Goal: Task Accomplishment & Management: Use online tool/utility

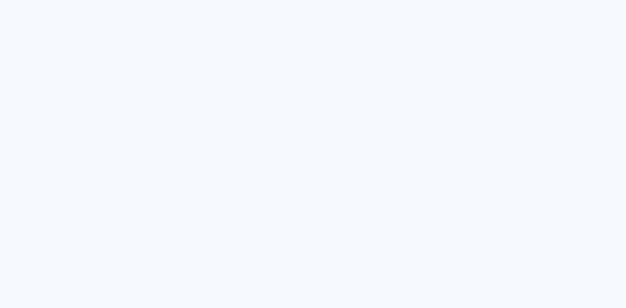
click at [125, 112] on quentale-app at bounding box center [313, 154] width 626 height 308
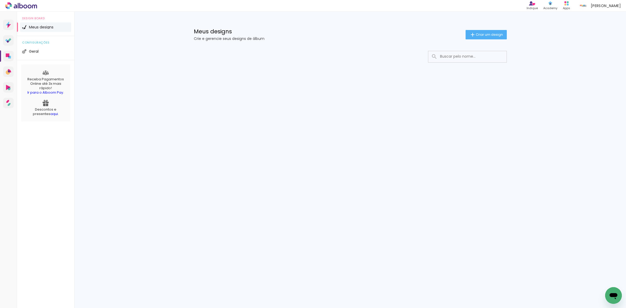
click at [119, 115] on div "Prosite Website + Landing pages Proof Sistema de seleção e venda de fotos Desig…" at bounding box center [313, 160] width 626 height 296
click at [134, 132] on div "Prosite Website + Landing pages Proof Sistema de seleção e venda de fotos Desig…" at bounding box center [313, 160] width 626 height 296
click at [415, 134] on div "Prosite Website + Landing pages Proof Sistema de seleção e venda de fotos Desig…" at bounding box center [313, 160] width 626 height 296
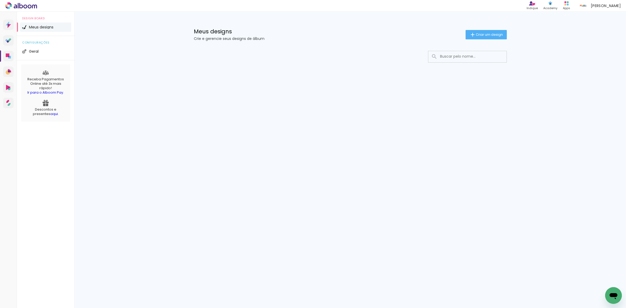
click at [415, 134] on div "Prosite Website + Landing pages Proof Sistema de seleção e venda de fotos Desig…" at bounding box center [313, 160] width 626 height 296
click at [414, 134] on div "Prosite Website + Landing pages Proof Sistema de seleção e venda de fotos Desig…" at bounding box center [313, 160] width 626 height 296
click at [218, 145] on div "Prosite Website + Landing pages Proof Sistema de seleção e venda de fotos Desig…" at bounding box center [313, 160] width 626 height 296
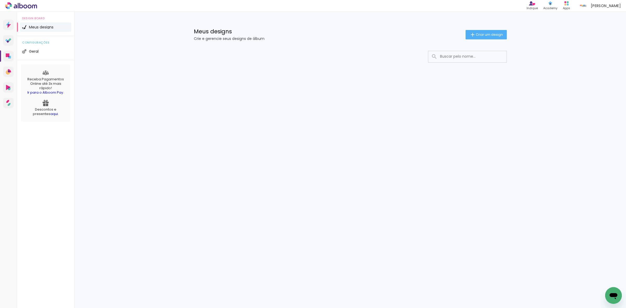
click at [218, 145] on div "Prosite Website + Landing pages Proof Sistema de seleção e venda de fotos Desig…" at bounding box center [313, 160] width 626 height 296
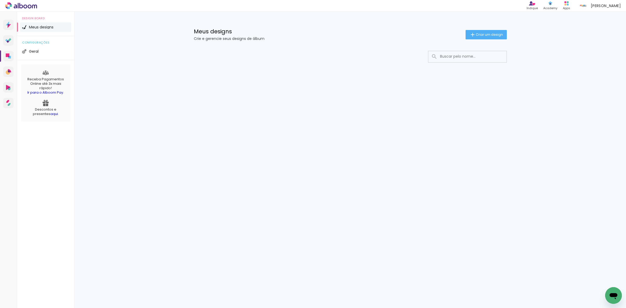
click at [218, 145] on div "Prosite Website + Landing pages Proof Sistema de seleção e venda de fotos Desig…" at bounding box center [313, 160] width 626 height 296
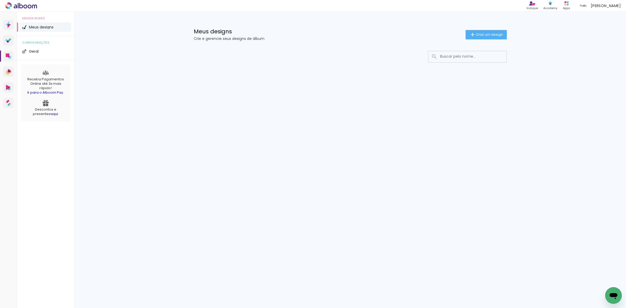
click at [218, 145] on div "Prosite Website + Landing pages Proof Sistema de seleção e venda de fotos Desig…" at bounding box center [313, 160] width 626 height 296
click at [340, 45] on div "Meus designs Crie e gerencie seus designs de álbum" at bounding box center [350, 29] width 339 height 34
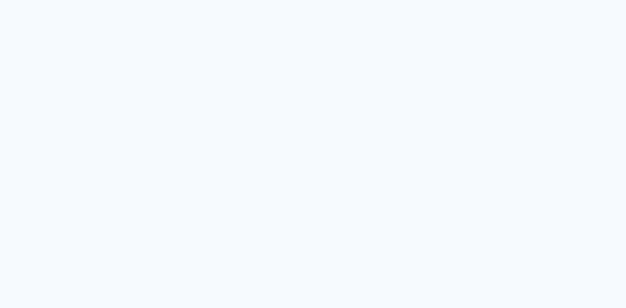
click at [335, 140] on quentale-app at bounding box center [313, 154] width 626 height 308
